Goal: Information Seeking & Learning: Learn about a topic

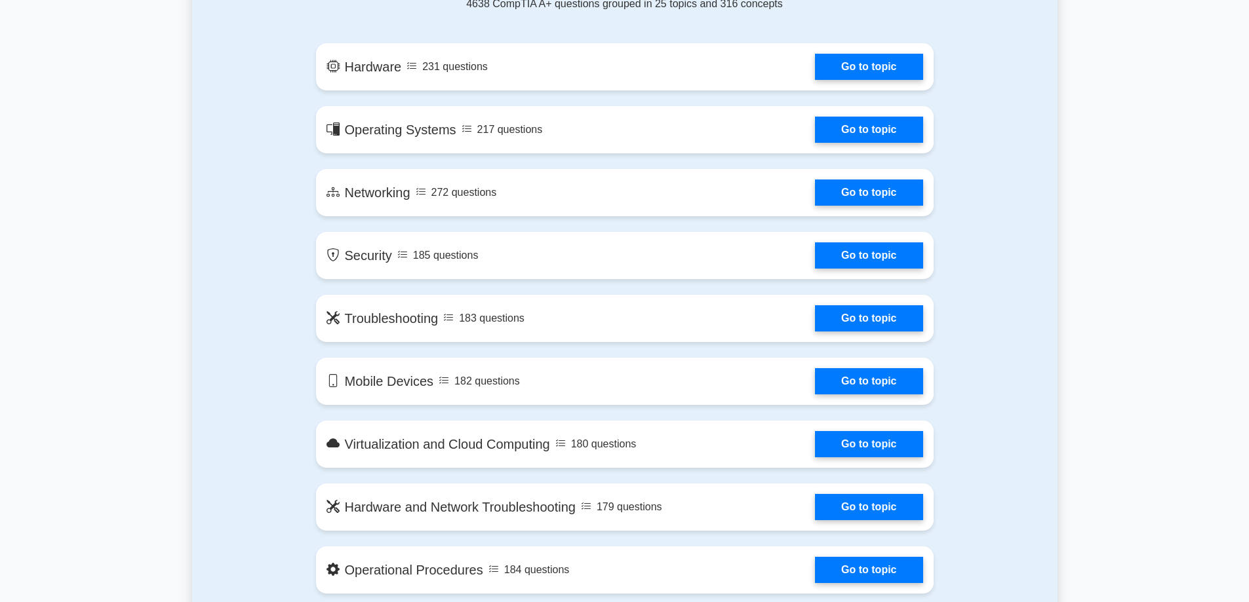
scroll to position [743, 0]
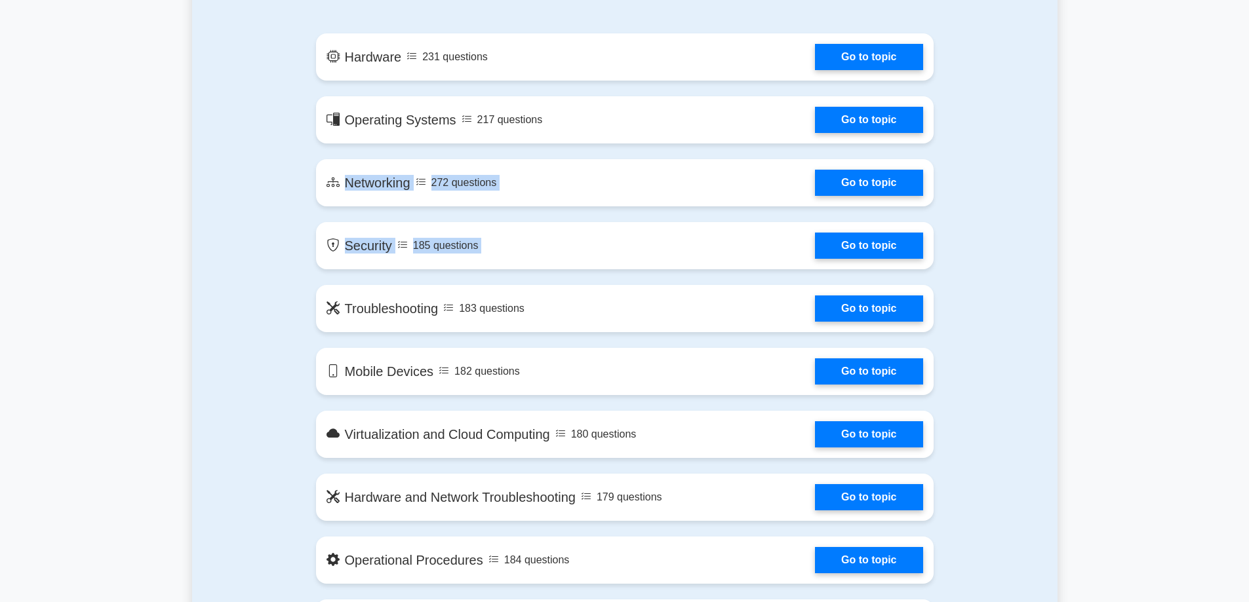
drag, startPoint x: 1247, startPoint y: 130, endPoint x: 1239, endPoint y: 216, distance: 86.2
click at [815, 58] on link "Go to topic" at bounding box center [868, 54] width 107 height 26
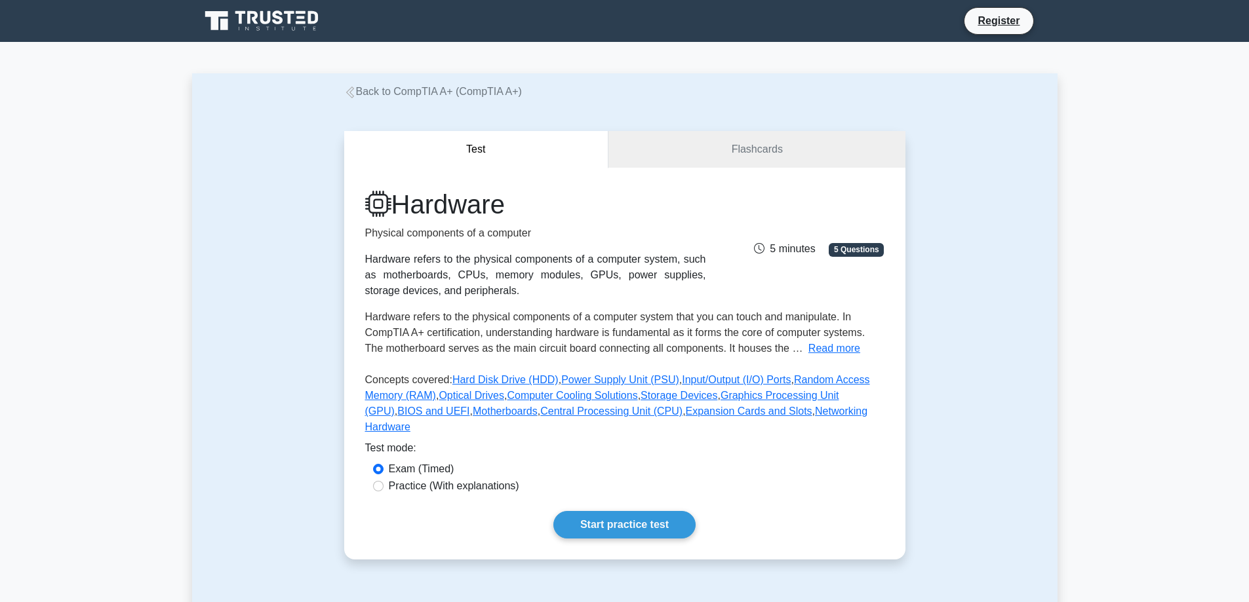
drag, startPoint x: 1217, startPoint y: 117, endPoint x: 1229, endPoint y: 151, distance: 36.7
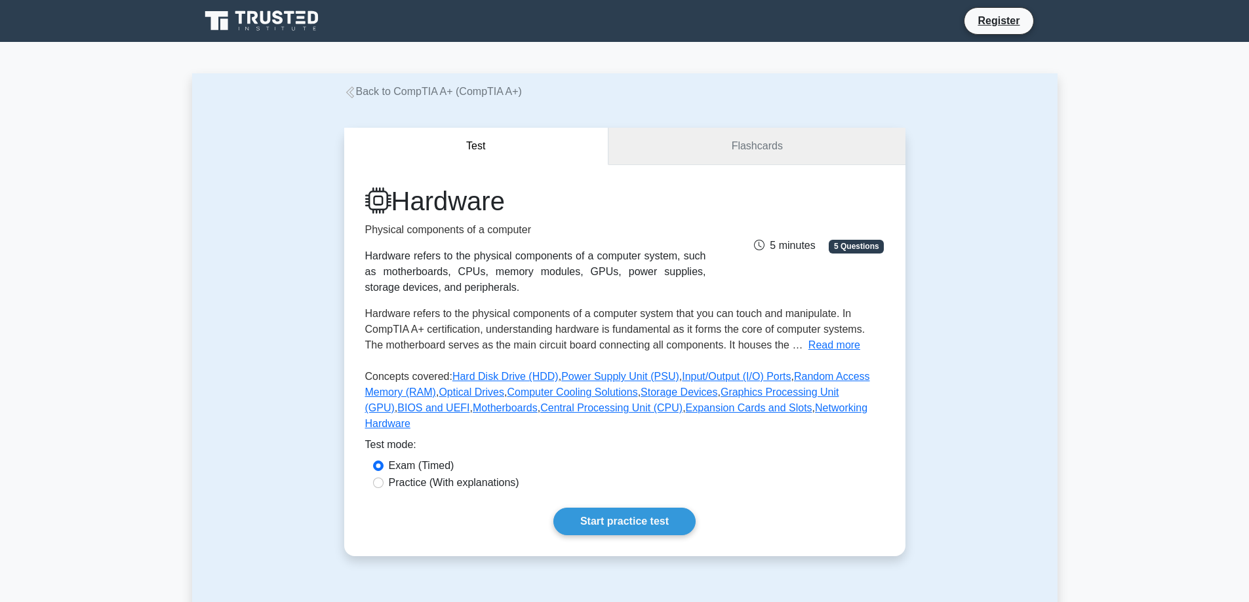
click at [788, 139] on link "Flashcards" at bounding box center [756, 146] width 296 height 37
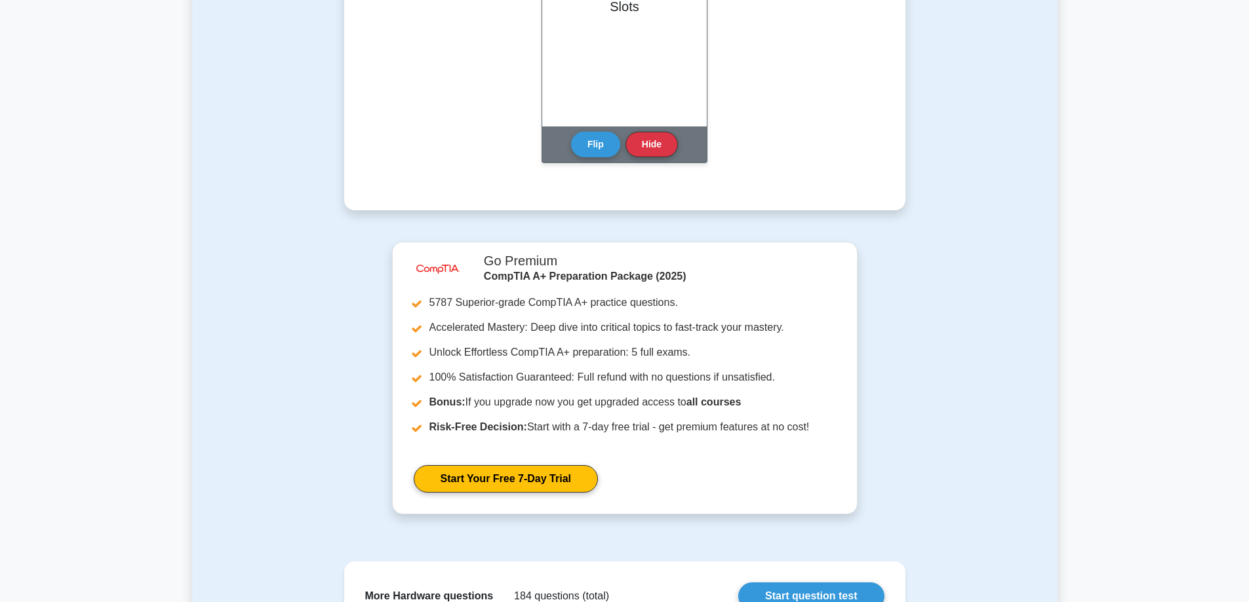
scroll to position [1316, 0]
